Goal: Browse casually: Explore the website without a specific task or goal

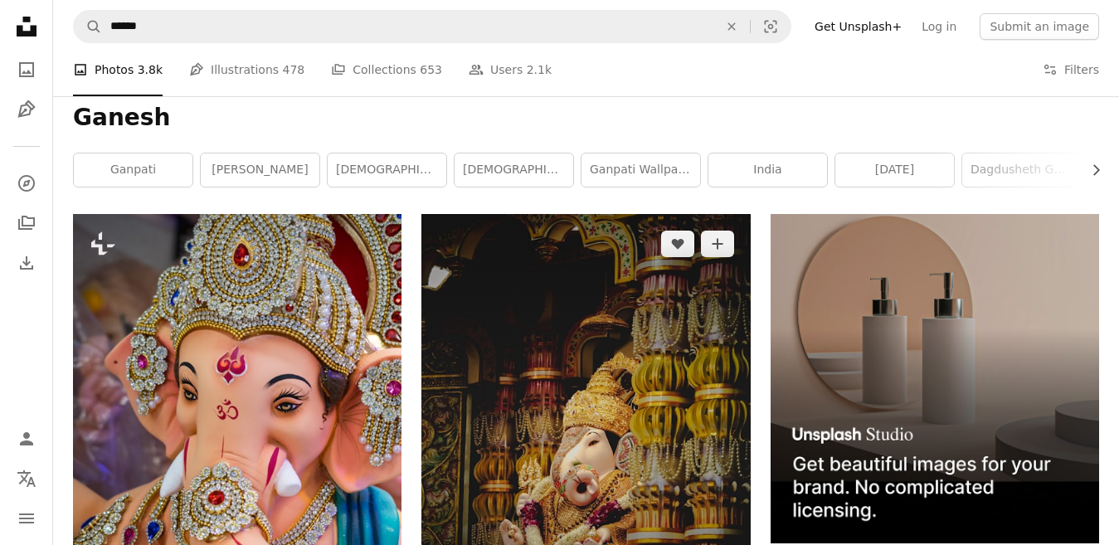
scroll to position [166, 0]
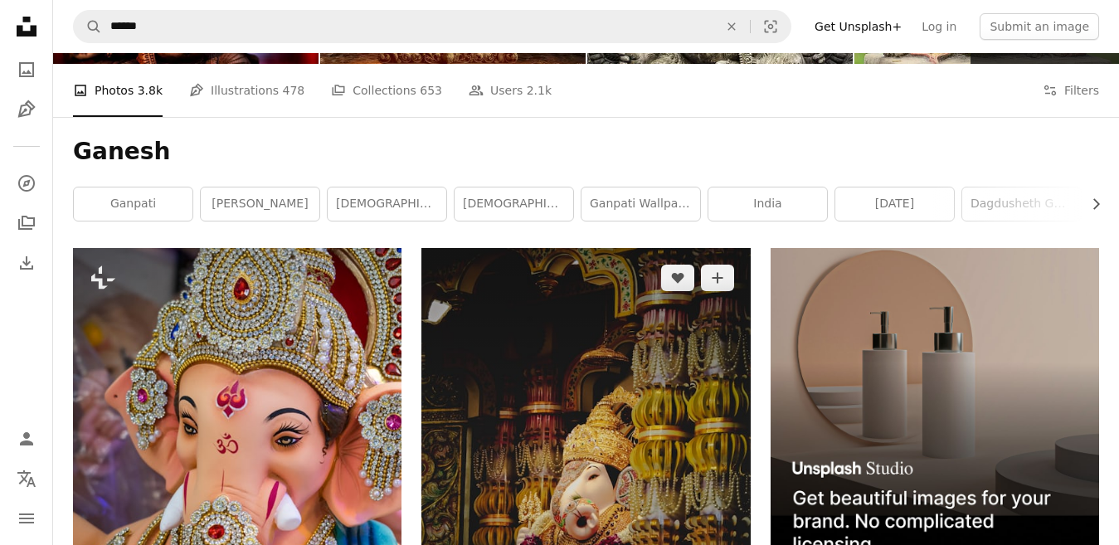
click at [617, 459] on img at bounding box center [586, 467] width 329 height 439
